Goal: Task Accomplishment & Management: Use online tool/utility

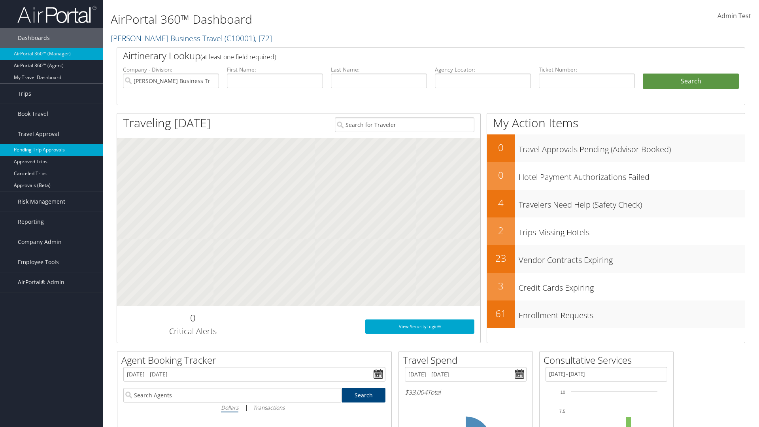
click at [51, 150] on link "Pending Trip Approvals" at bounding box center [51, 150] width 103 height 12
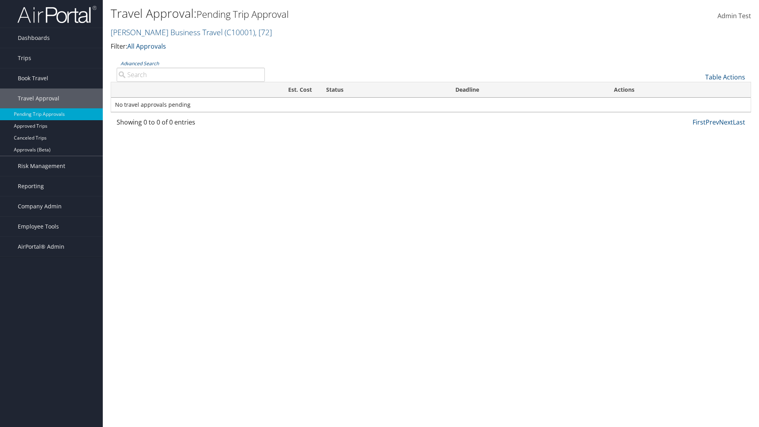
click at [140, 63] on link "Advanced Search" at bounding box center [140, 63] width 38 height 7
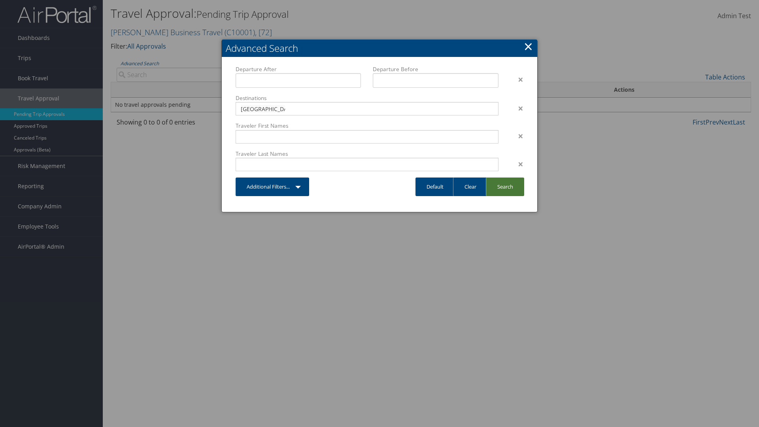
type input "[GEOGRAPHIC_DATA]"
click at [505, 187] on link "Search" at bounding box center [505, 187] width 38 height 19
type input "[GEOGRAPHIC_DATA]"
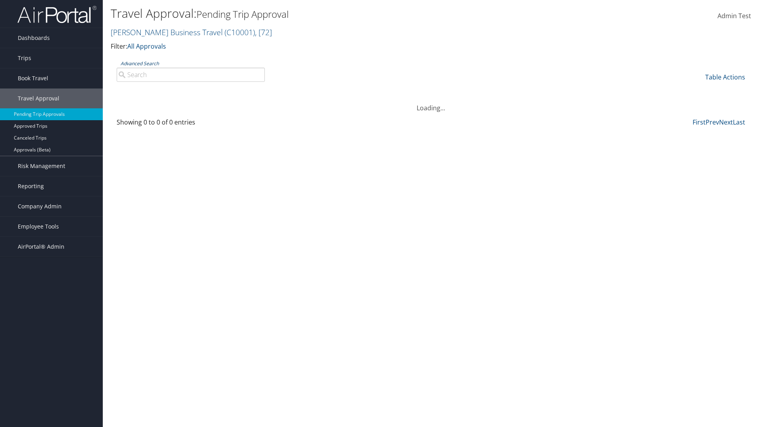
click at [140, 63] on link "Advanced Search" at bounding box center [140, 63] width 38 height 7
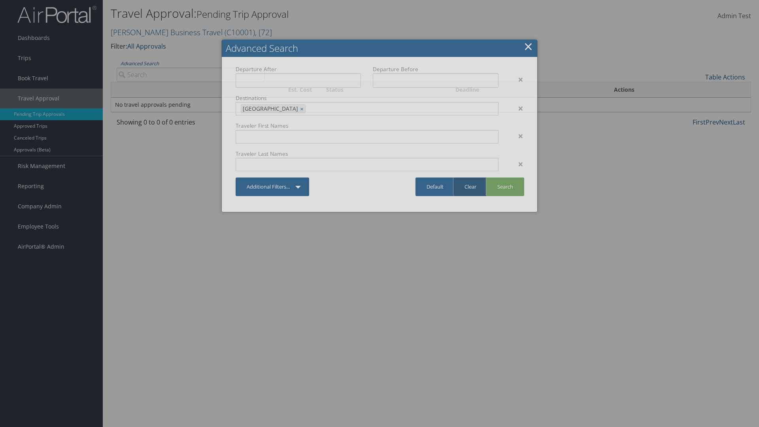
click at [470, 187] on link "Clear" at bounding box center [470, 187] width 34 height 19
click at [528, 46] on link "×" at bounding box center [528, 46] width 9 height 16
